Goal: Task Accomplishment & Management: Manage account settings

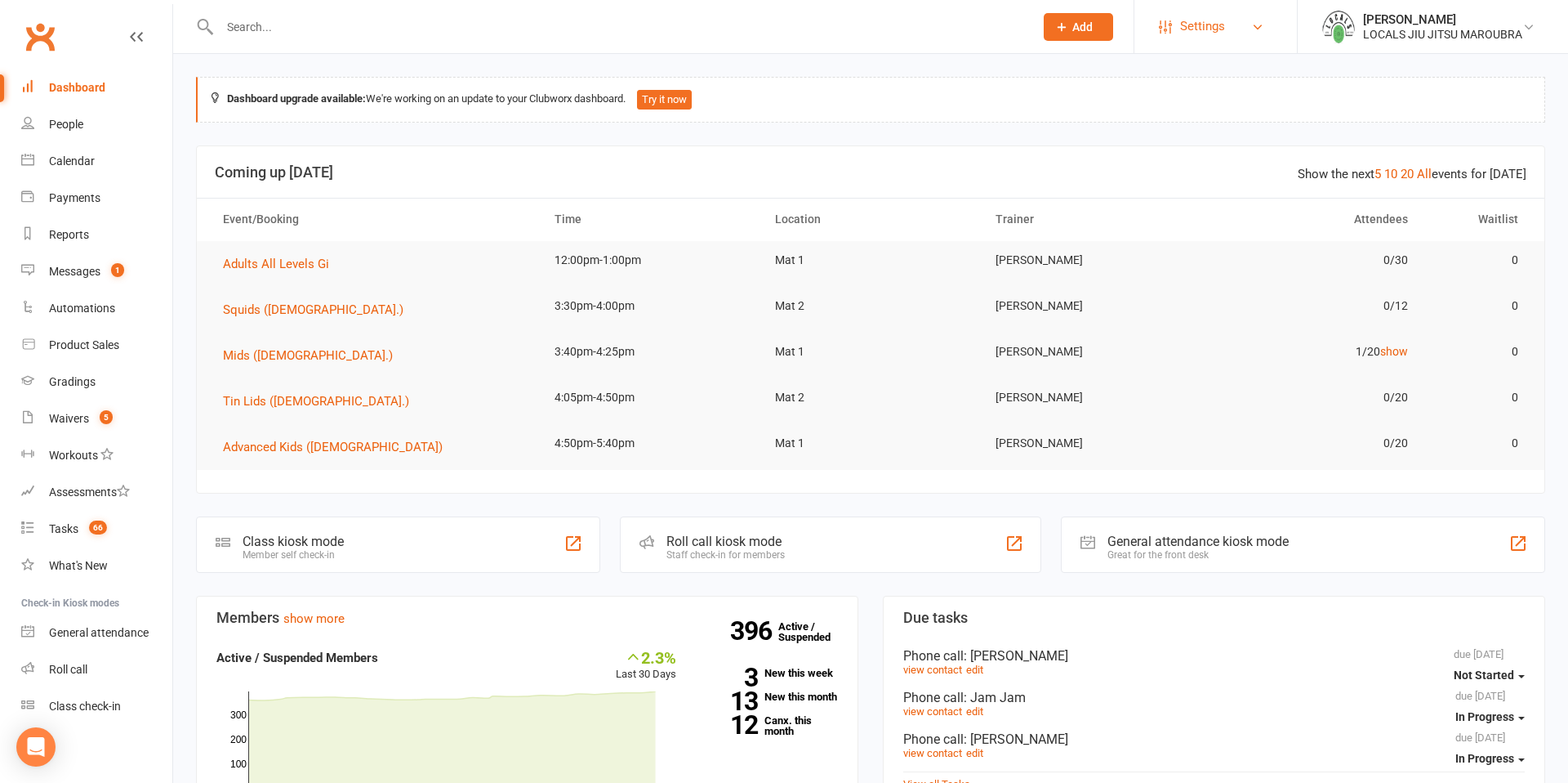
click at [1243, 30] on link "Settings" at bounding box center [1215, 27] width 113 height 37
click at [1242, 428] on link "Account Profile" at bounding box center [1216, 418] width 163 height 38
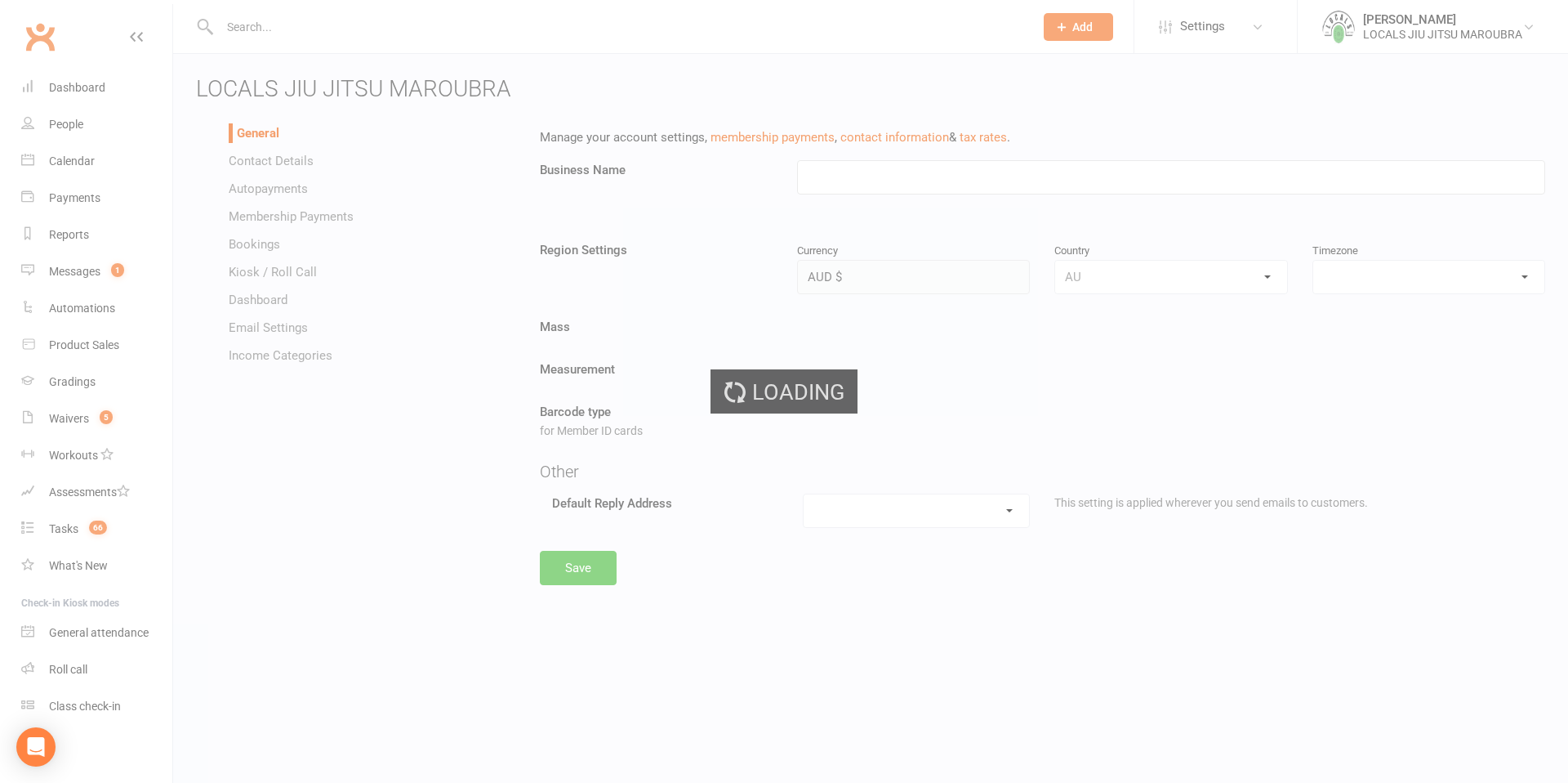
type input "LOCALS JIU JITSU MAROUBRA"
select select "[GEOGRAPHIC_DATA]/[GEOGRAPHIC_DATA]"
select select "[EMAIL_ADDRESS][DOMAIN_NAME]"
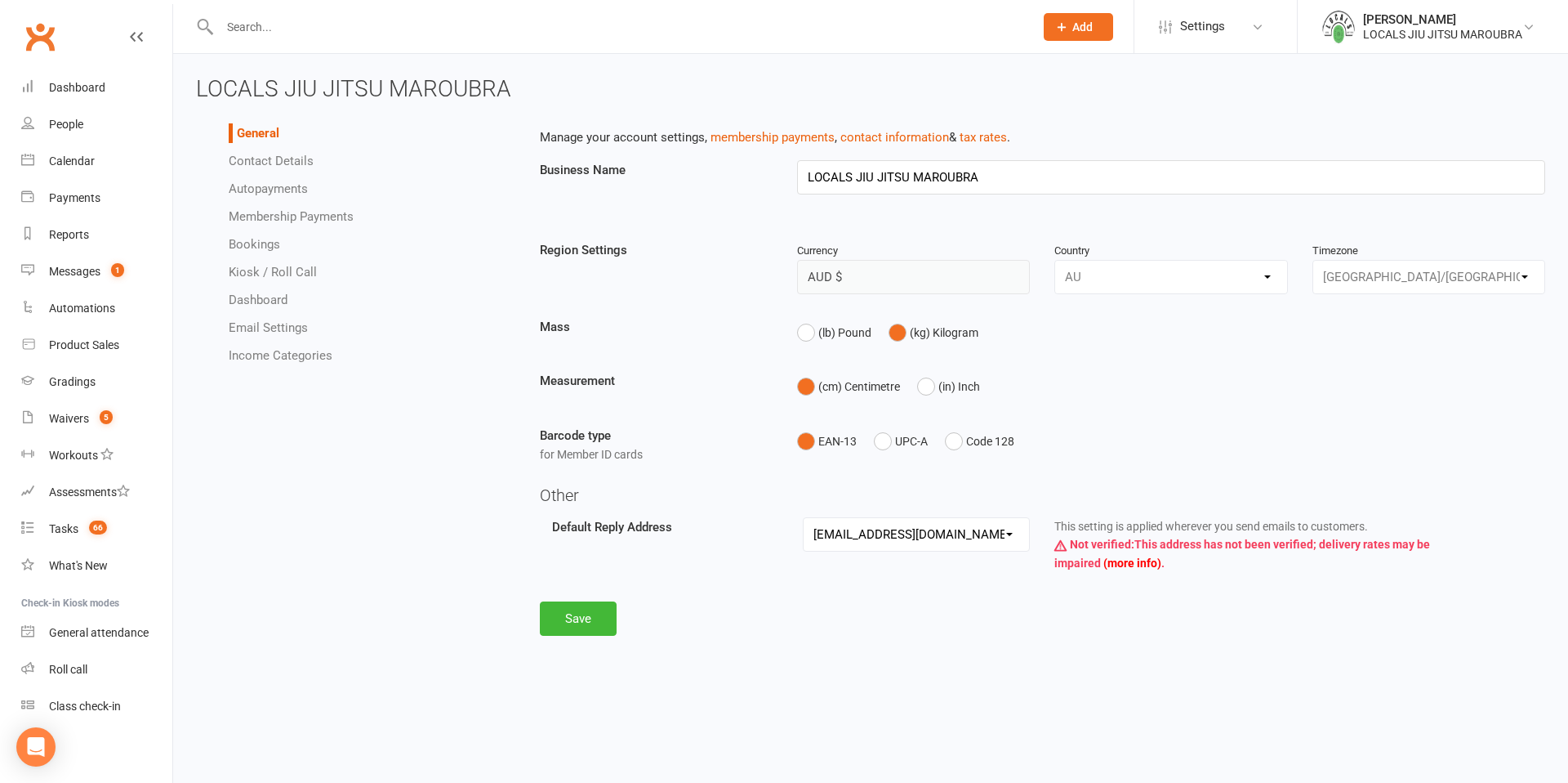
click at [253, 326] on link "Email Settings" at bounding box center [268, 328] width 79 height 15
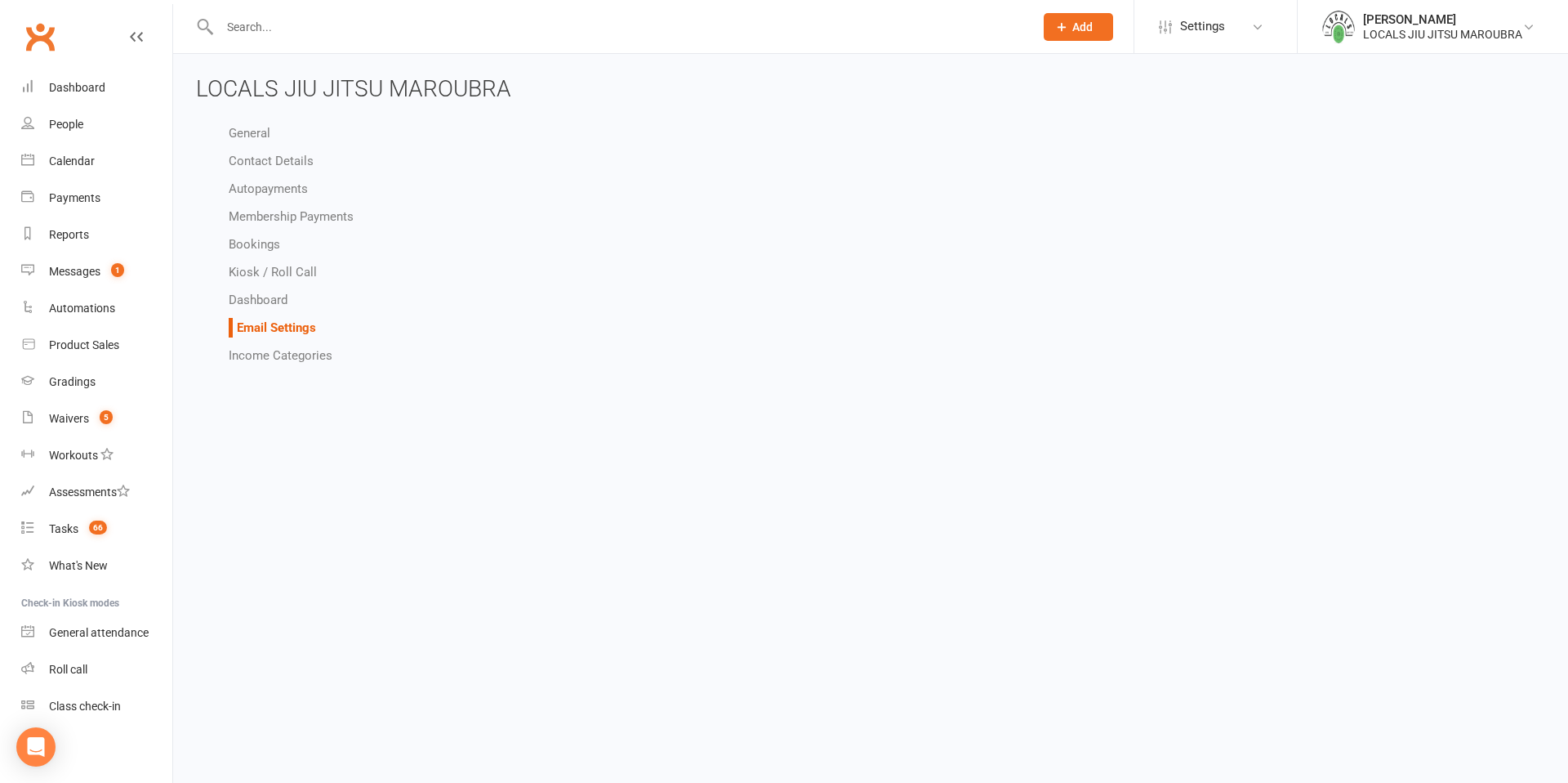
select select "other"
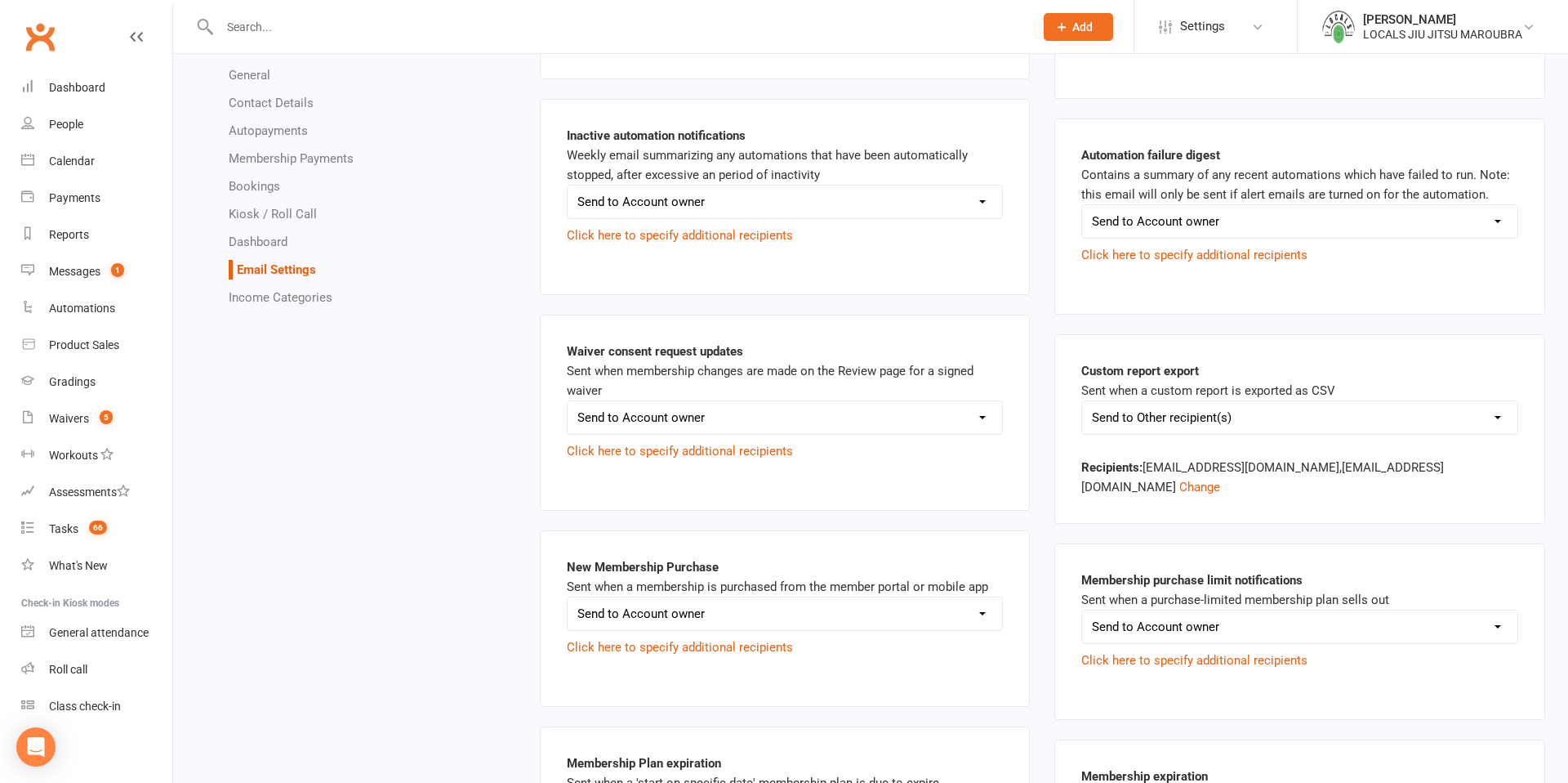
scroll to position [1212, 0]
click at [1284, 413] on select "Send to Current user Send to Other recipient(s) Do not send this email" at bounding box center [1300, 416] width 435 height 33
click at [1220, 476] on button "Change" at bounding box center [1200, 485] width 41 height 19
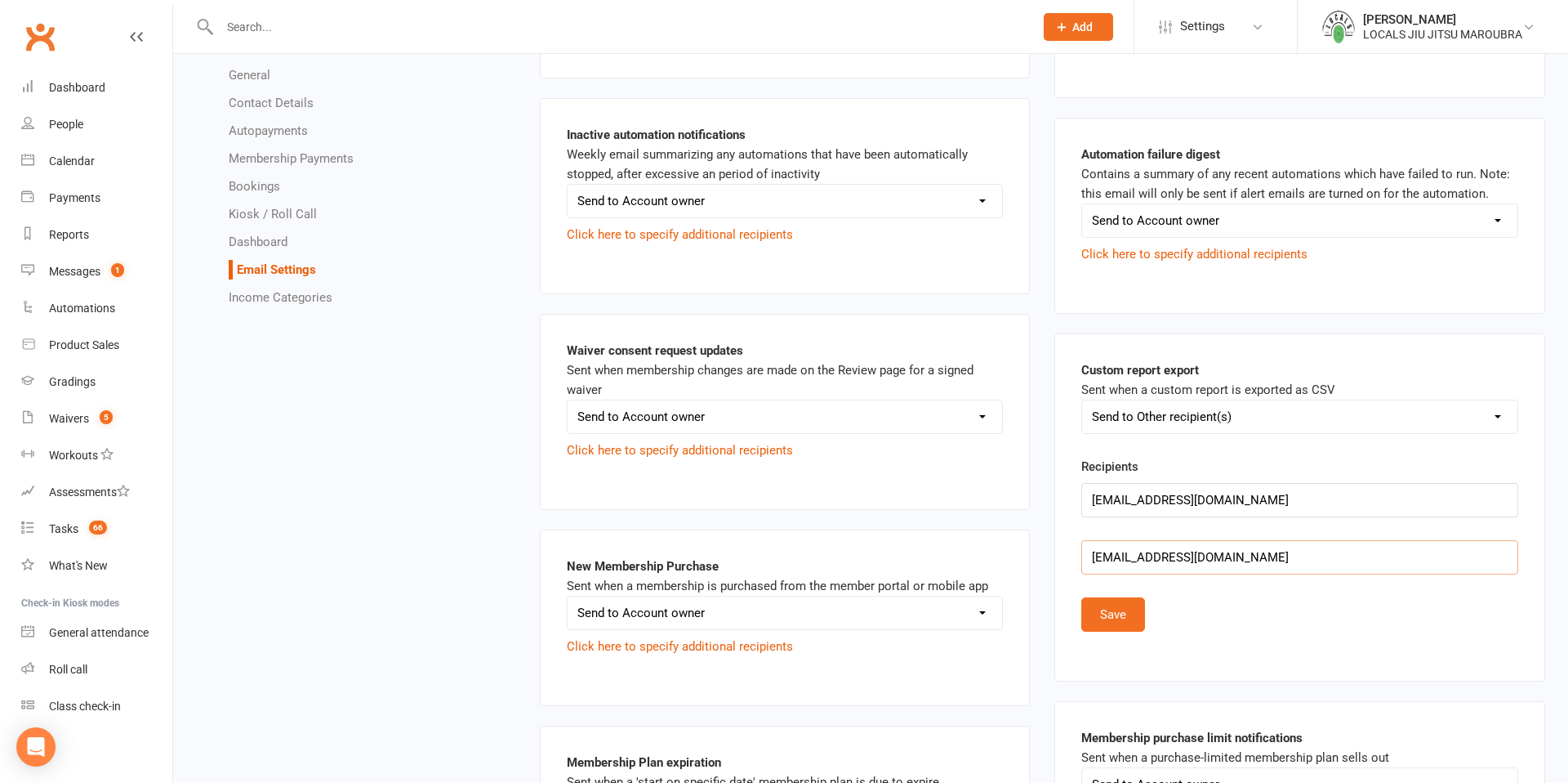
drag, startPoint x: 1192, startPoint y: 555, endPoint x: 1042, endPoint y: 549, distance: 150.1
click at [1042, 549] on div "Late Grading Event RSVP Sent when a grading event does not permit RSVPs after t…" at bounding box center [1300, 703] width 515 height 3289
type input "[PERSON_NAME][EMAIL_ADDRESS][DOMAIN_NAME]"
click at [1118, 608] on button "Save" at bounding box center [1113, 614] width 64 height 34
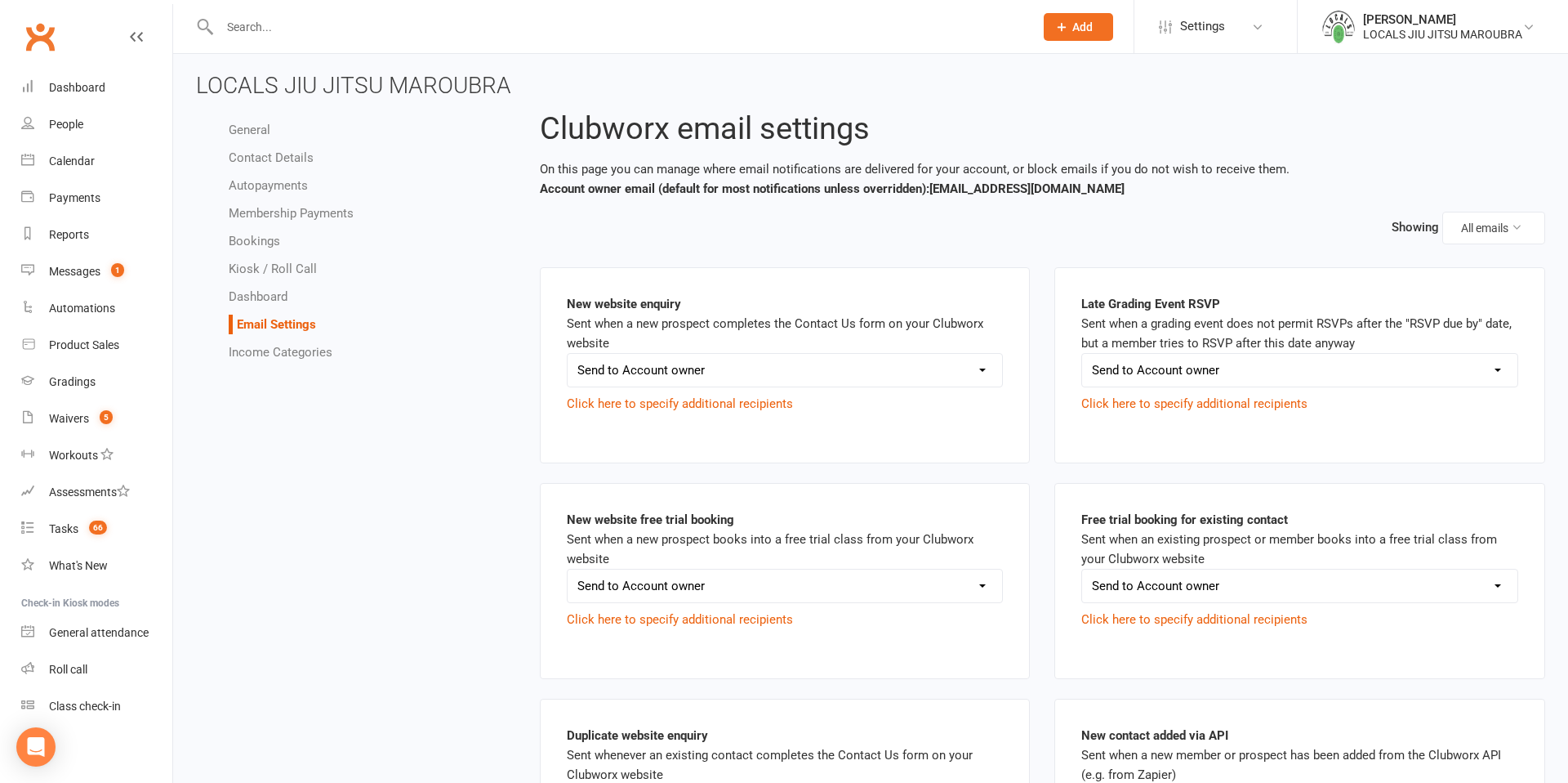
scroll to position [0, 0]
